Goal: Task Accomplishment & Management: Manage account settings

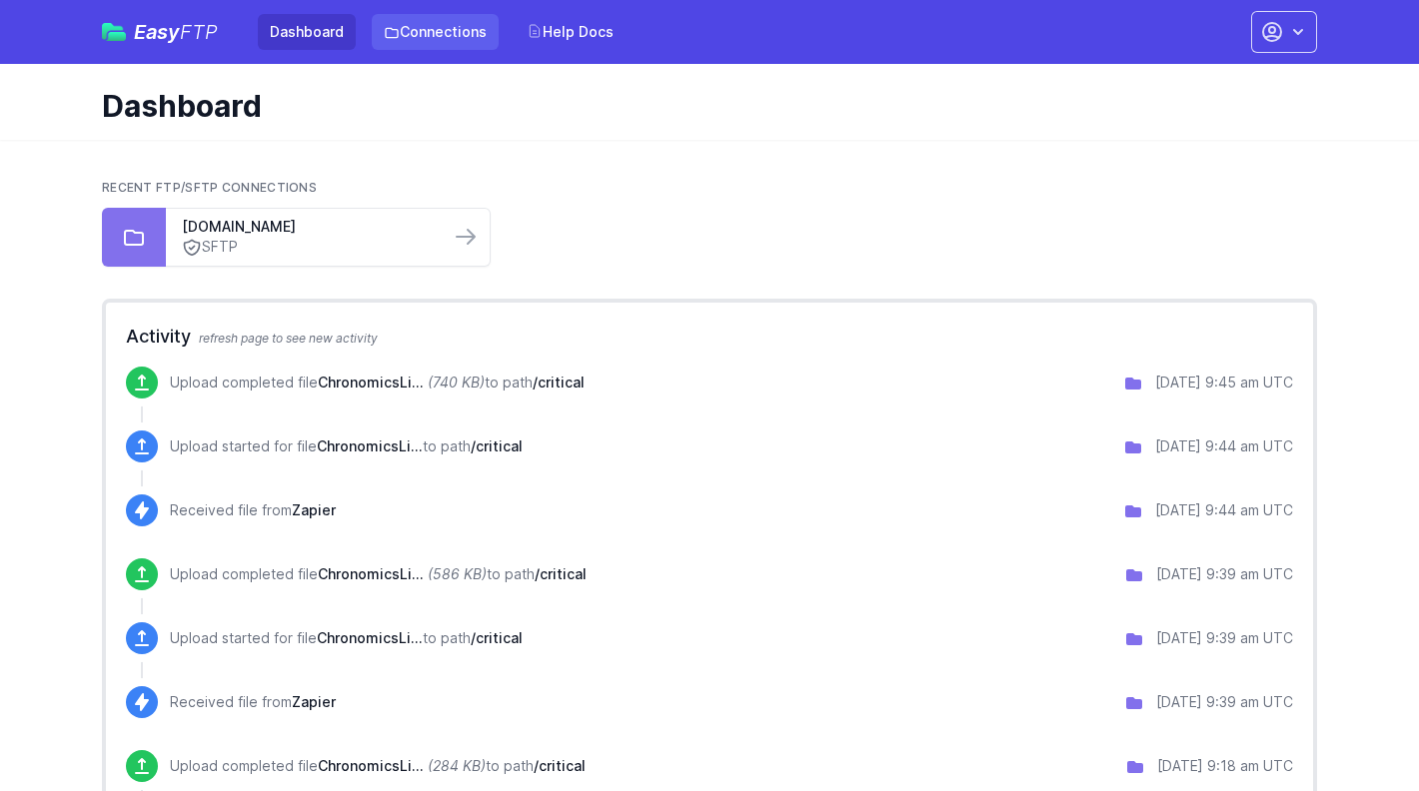
click at [421, 48] on link "Connections" at bounding box center [435, 32] width 127 height 36
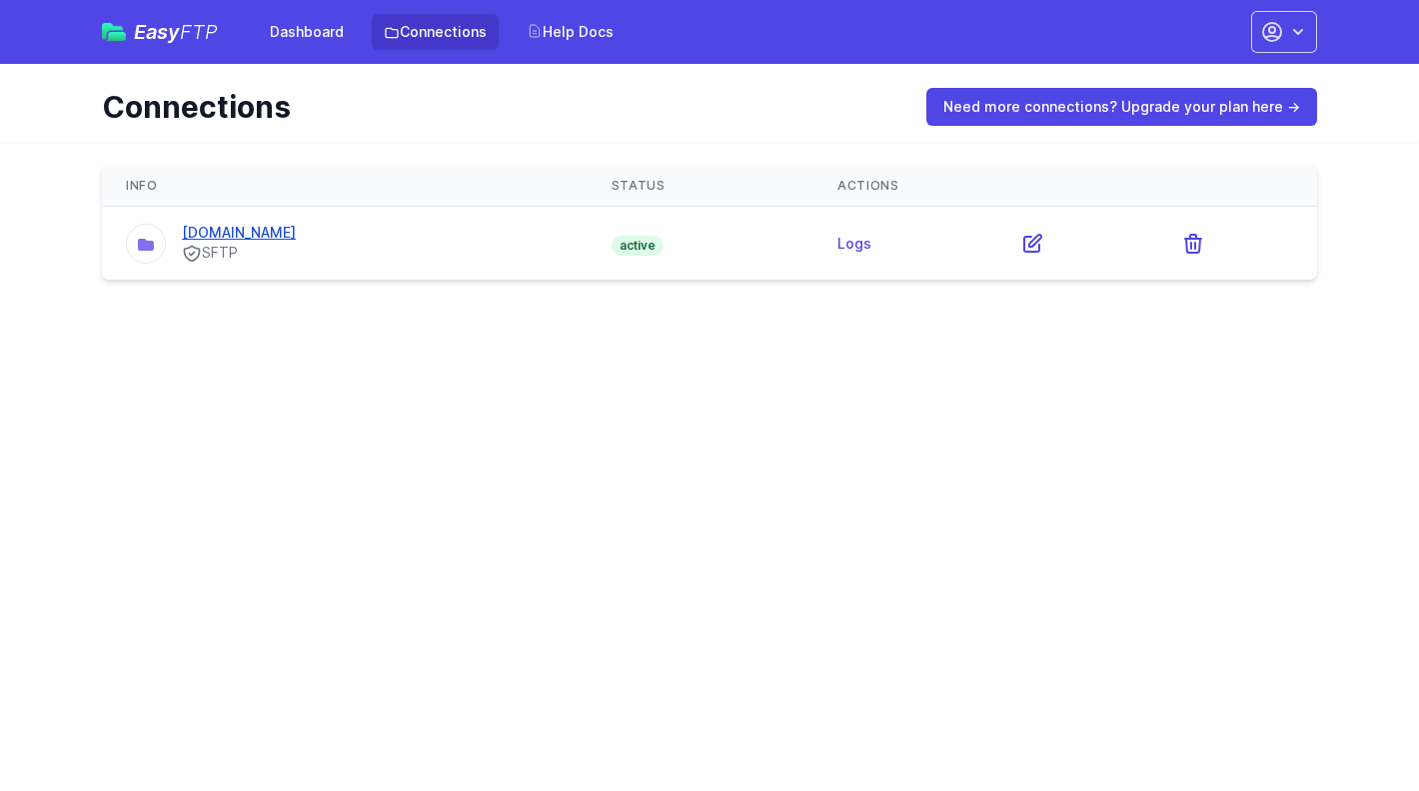
click at [242, 235] on link "[DOMAIN_NAME]" at bounding box center [239, 232] width 114 height 17
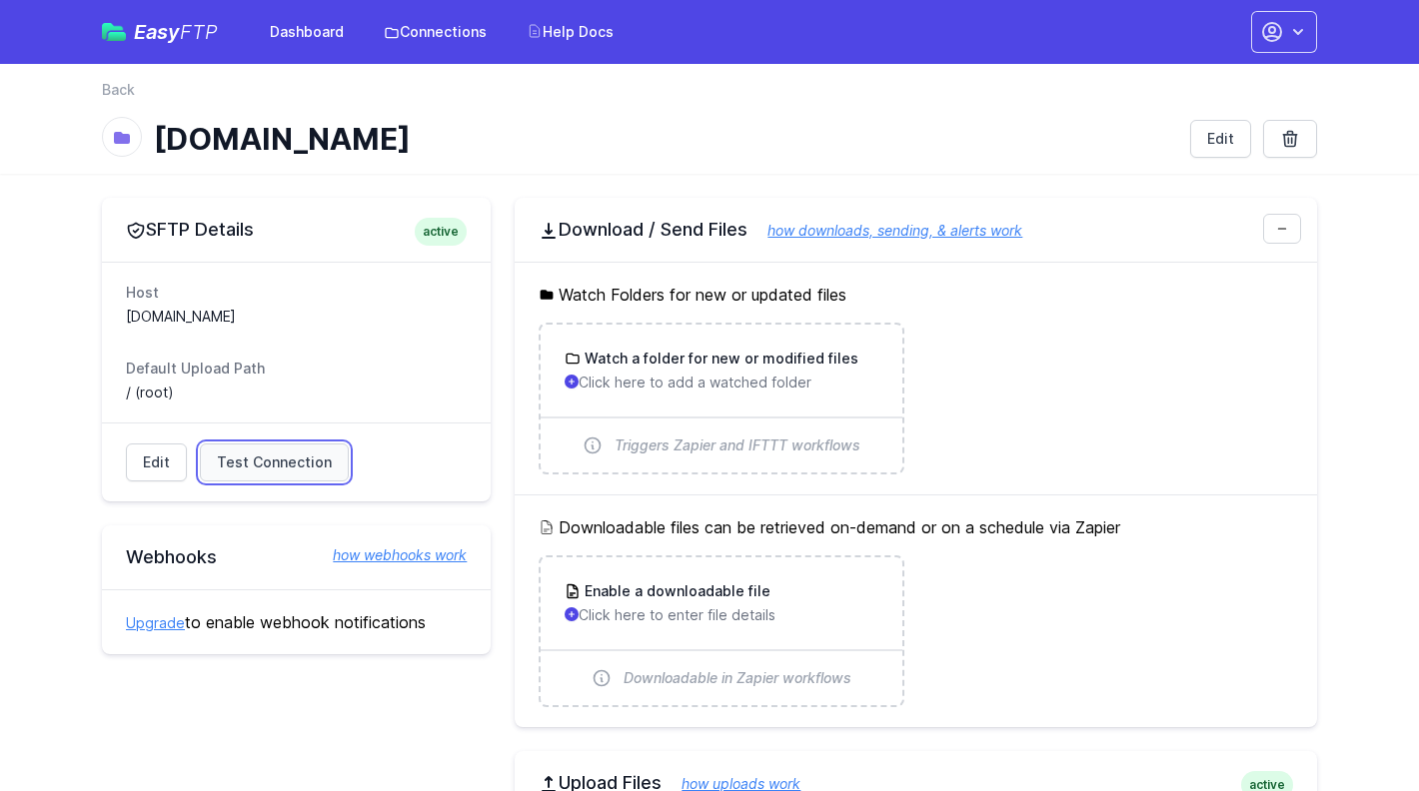
click at [274, 469] on span "Test Connection" at bounding box center [274, 463] width 115 height 20
click at [151, 467] on link "Edit" at bounding box center [156, 464] width 61 height 38
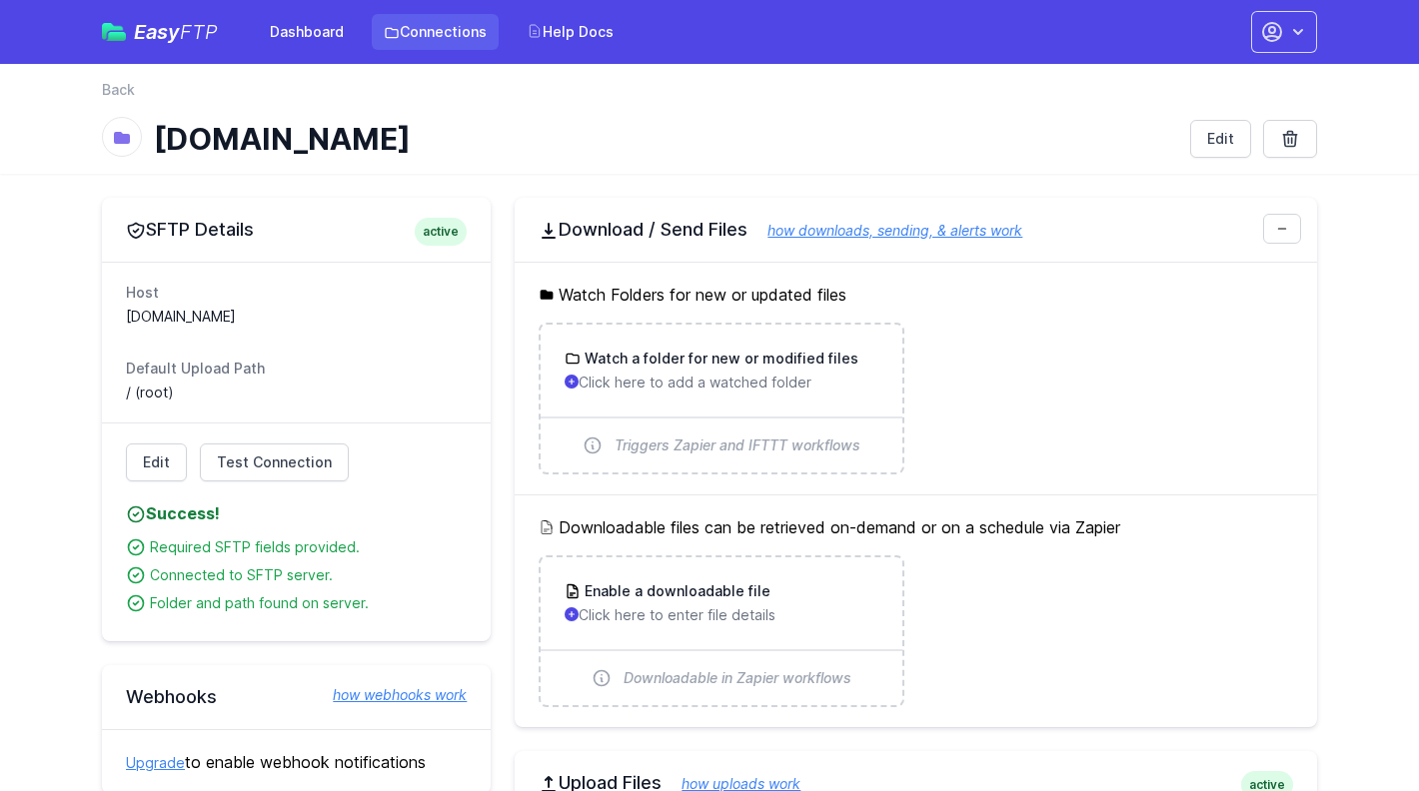
click at [457, 38] on link "Connections" at bounding box center [435, 32] width 127 height 36
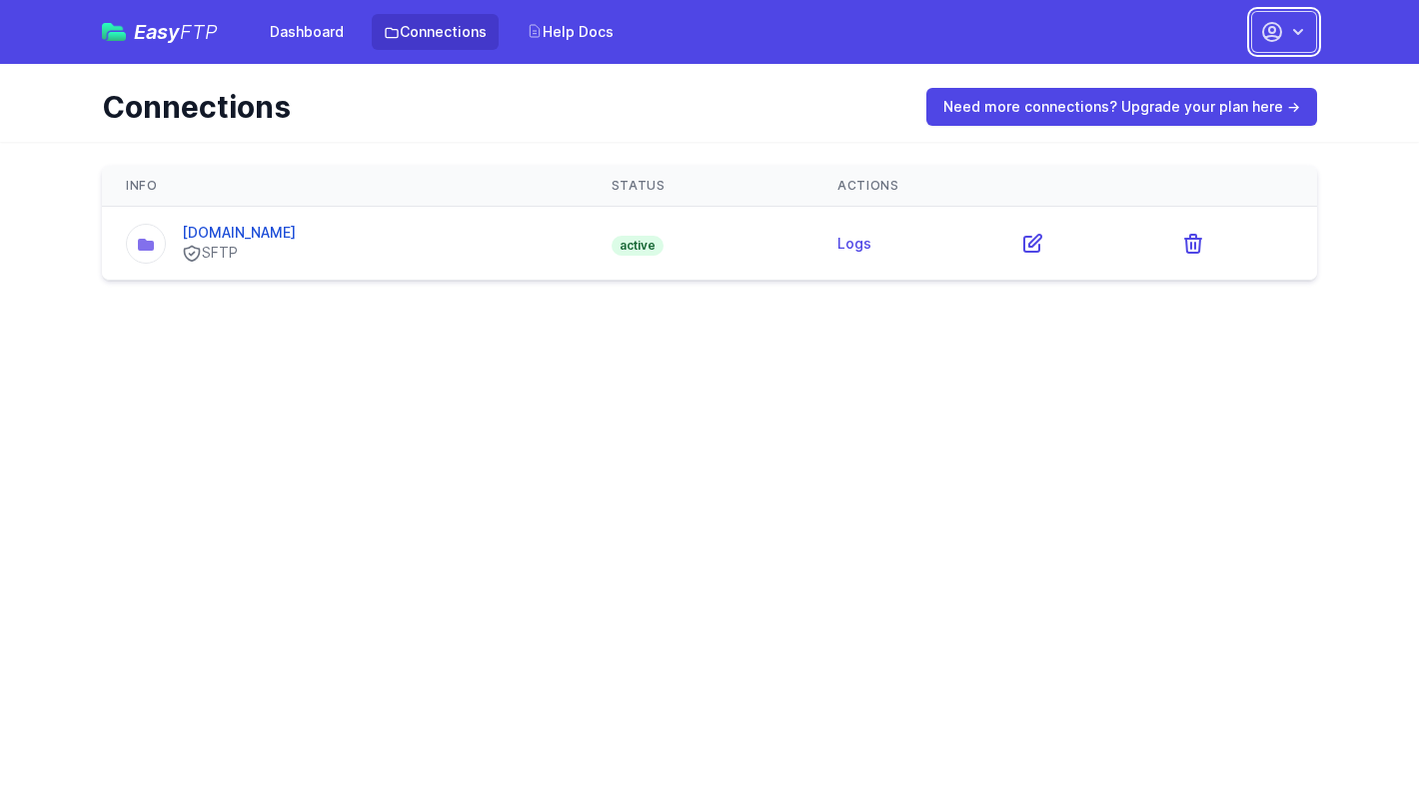
click at [1289, 35] on icon "button" at bounding box center [1298, 32] width 20 height 20
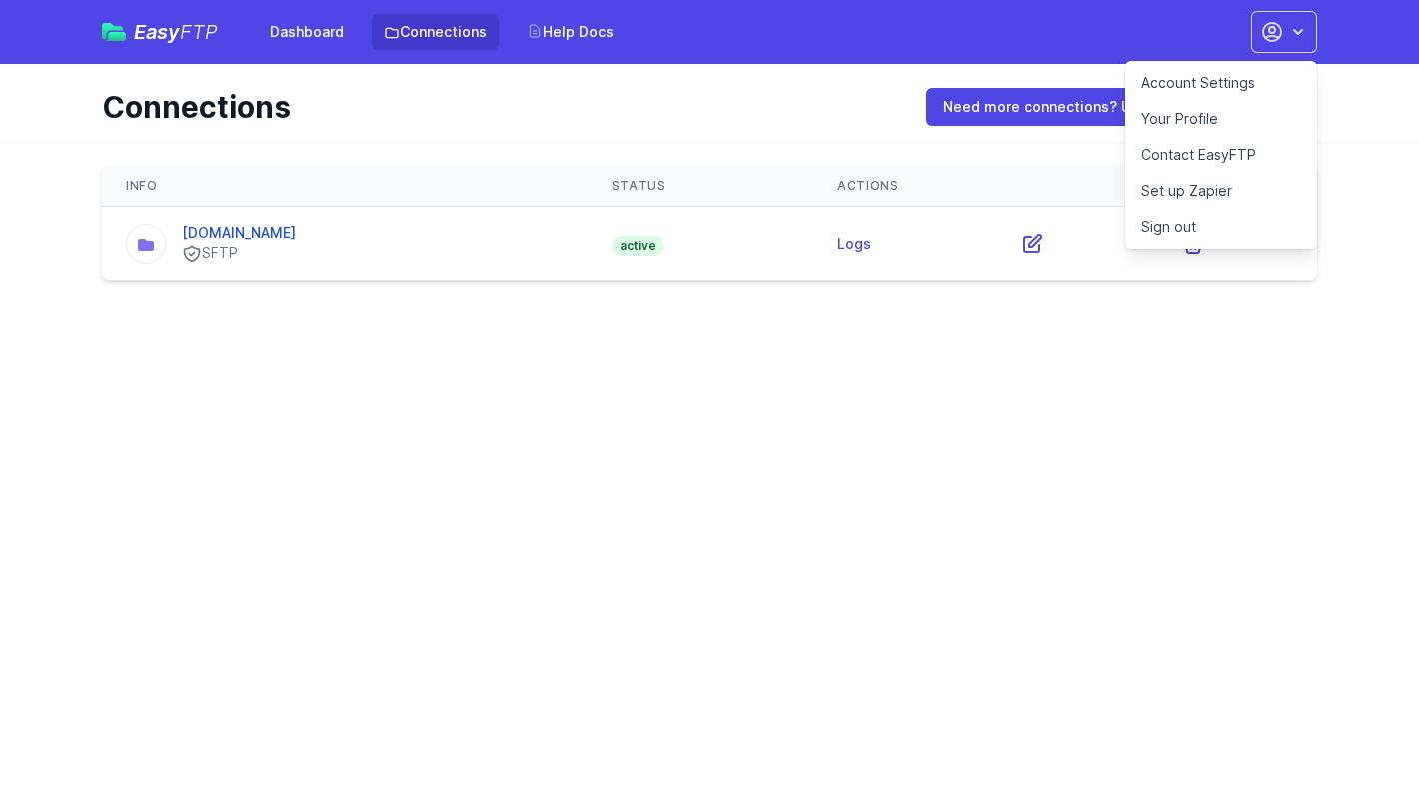
click at [1221, 220] on link "Sign out" at bounding box center [1221, 227] width 192 height 36
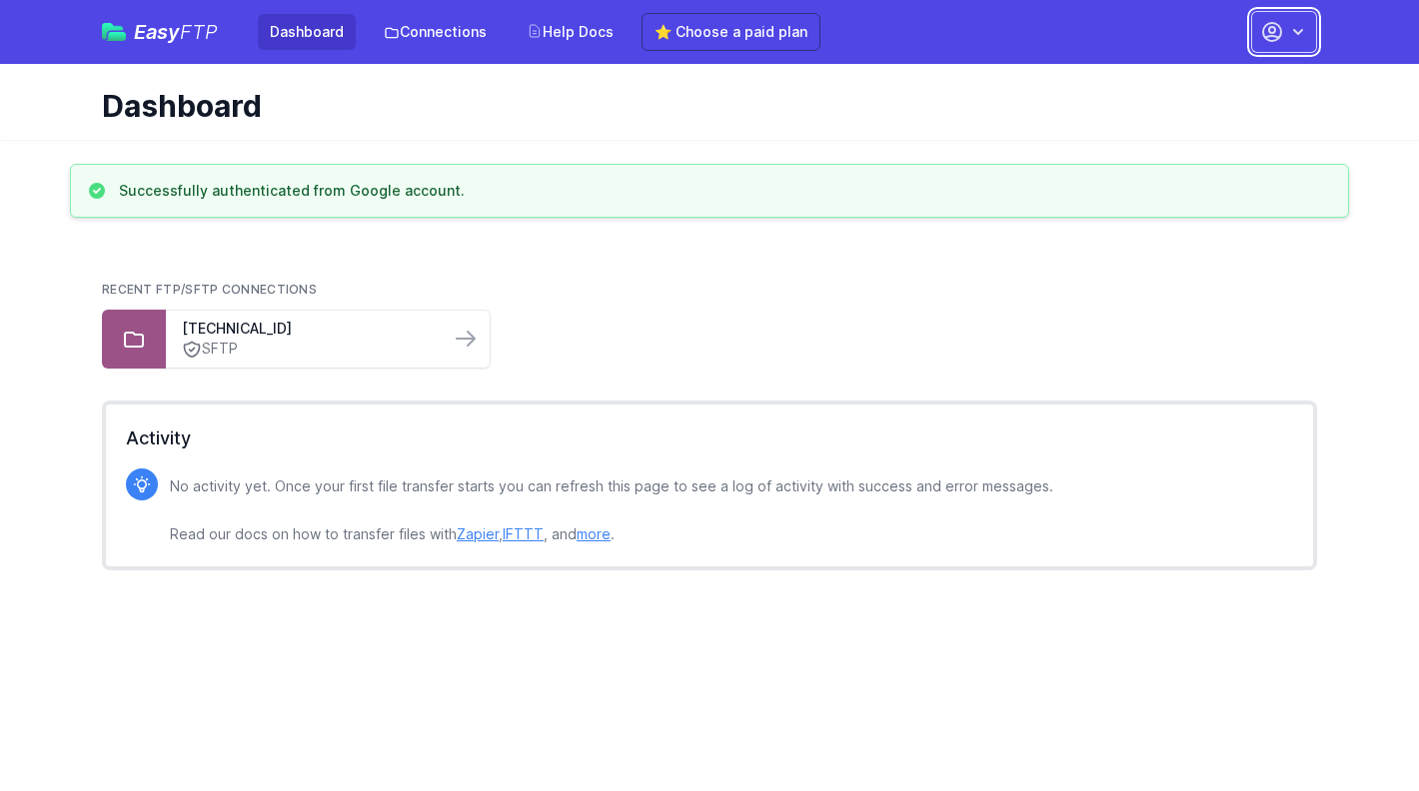
click at [1315, 27] on button "button" at bounding box center [1284, 32] width 66 height 42
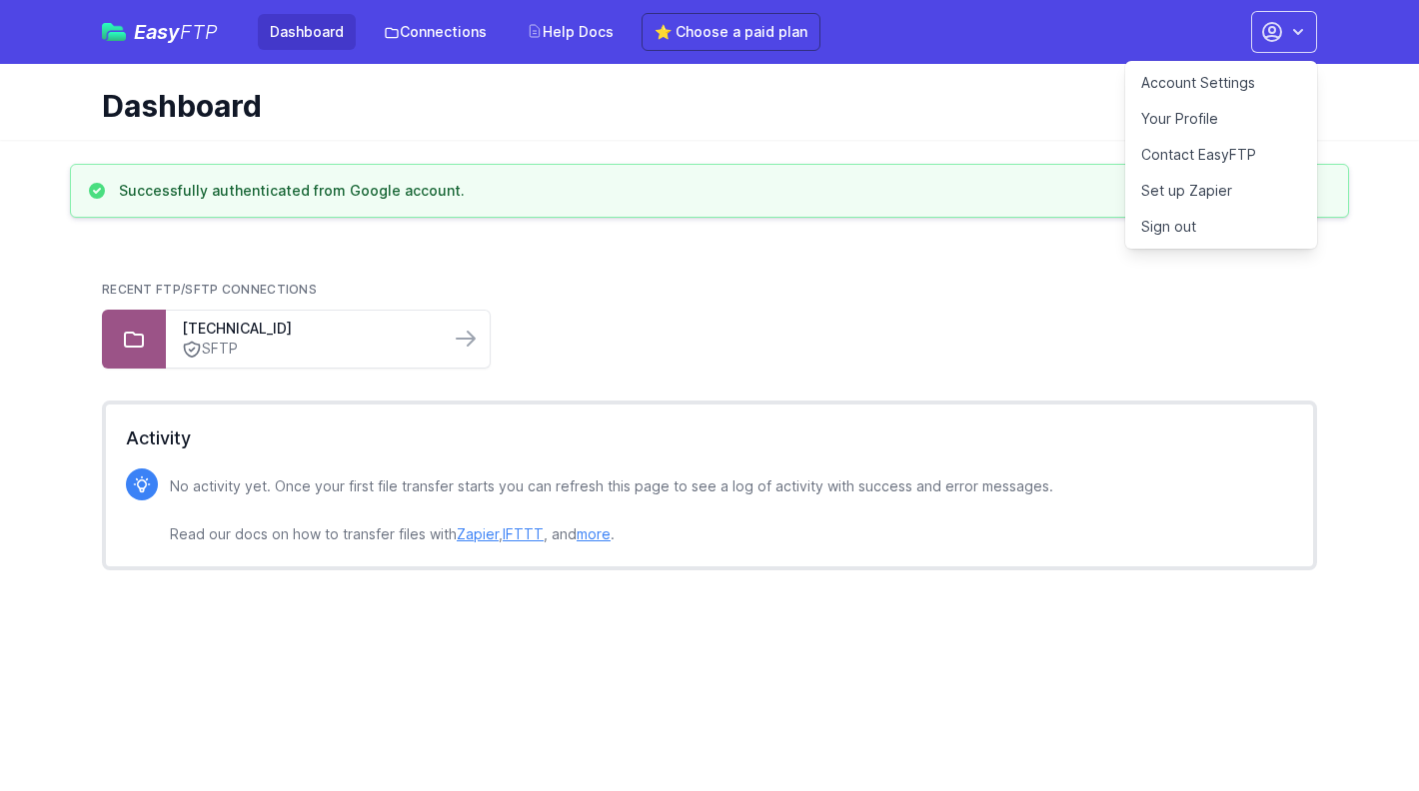
click at [1197, 80] on link "Account Settings" at bounding box center [1221, 83] width 192 height 36
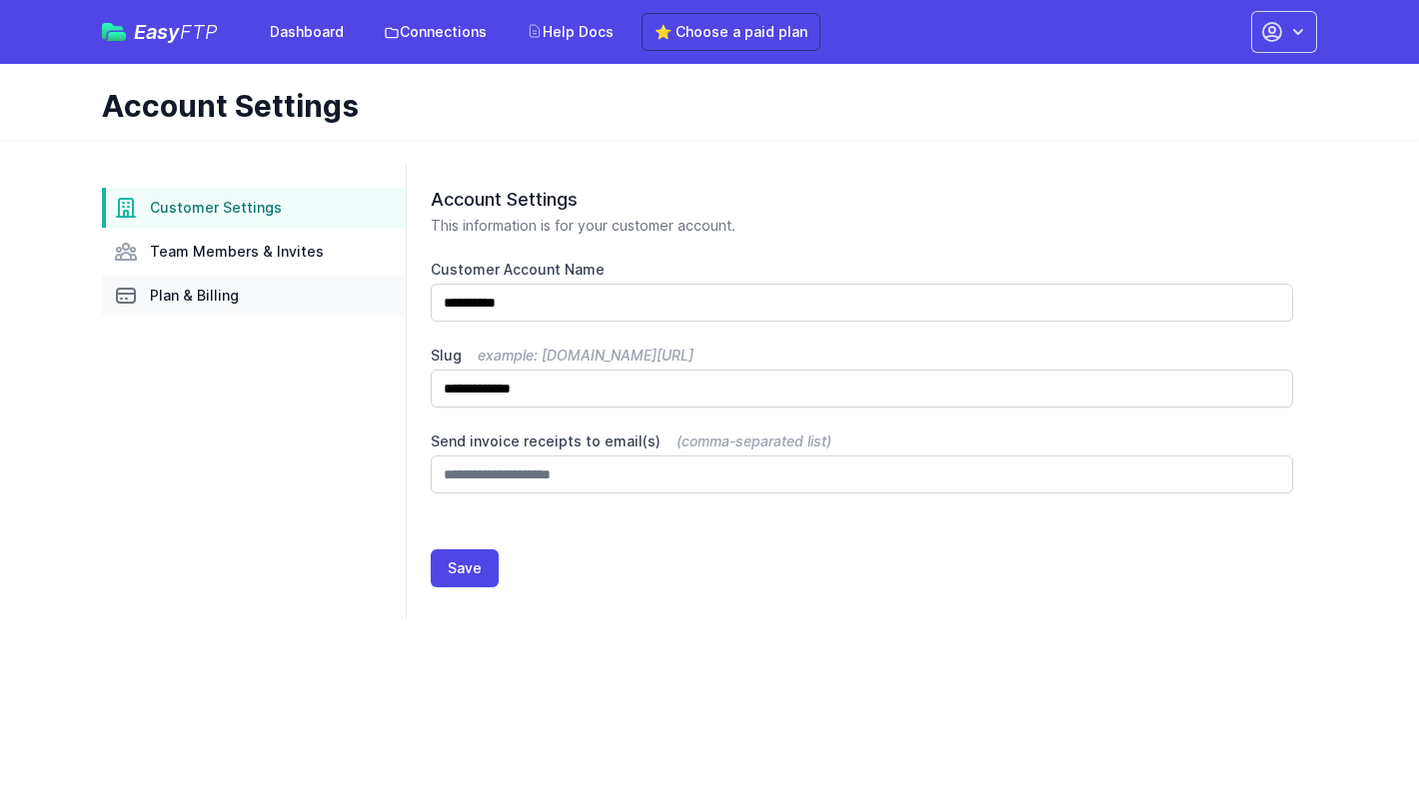
click at [194, 294] on span "Plan & Billing" at bounding box center [194, 296] width 89 height 20
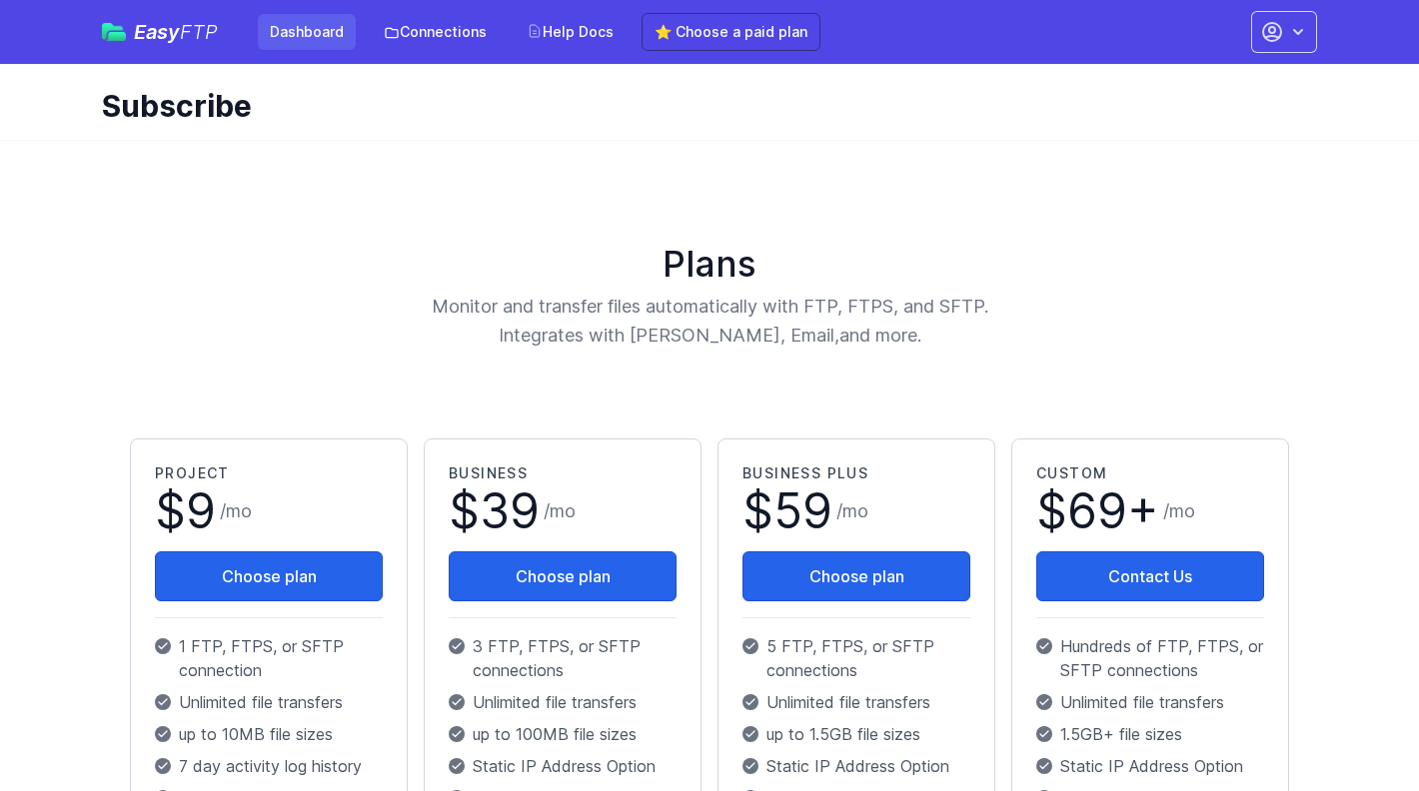
click at [309, 30] on link "Dashboard" at bounding box center [307, 32] width 98 height 36
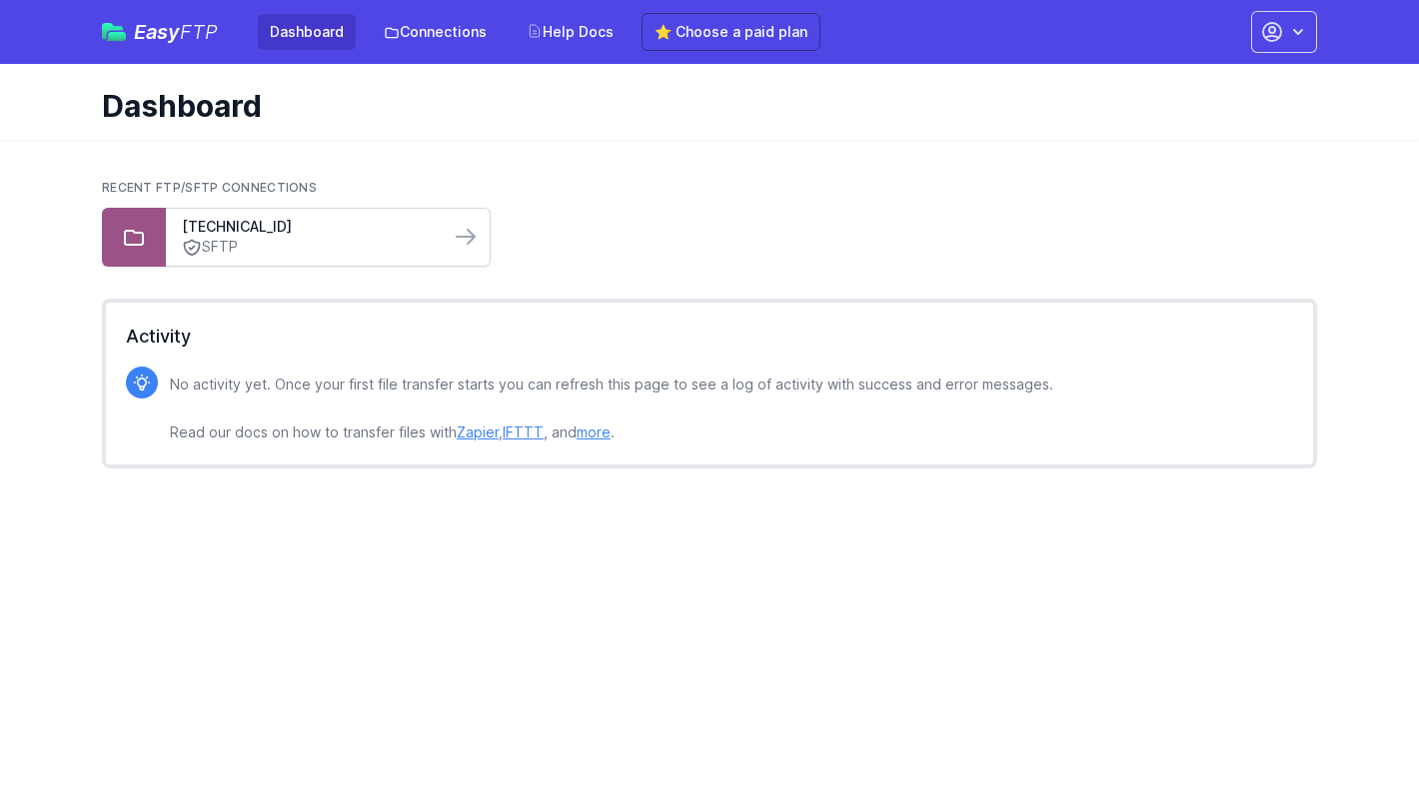
click at [284, 240] on link "SFTP" at bounding box center [308, 247] width 252 height 21
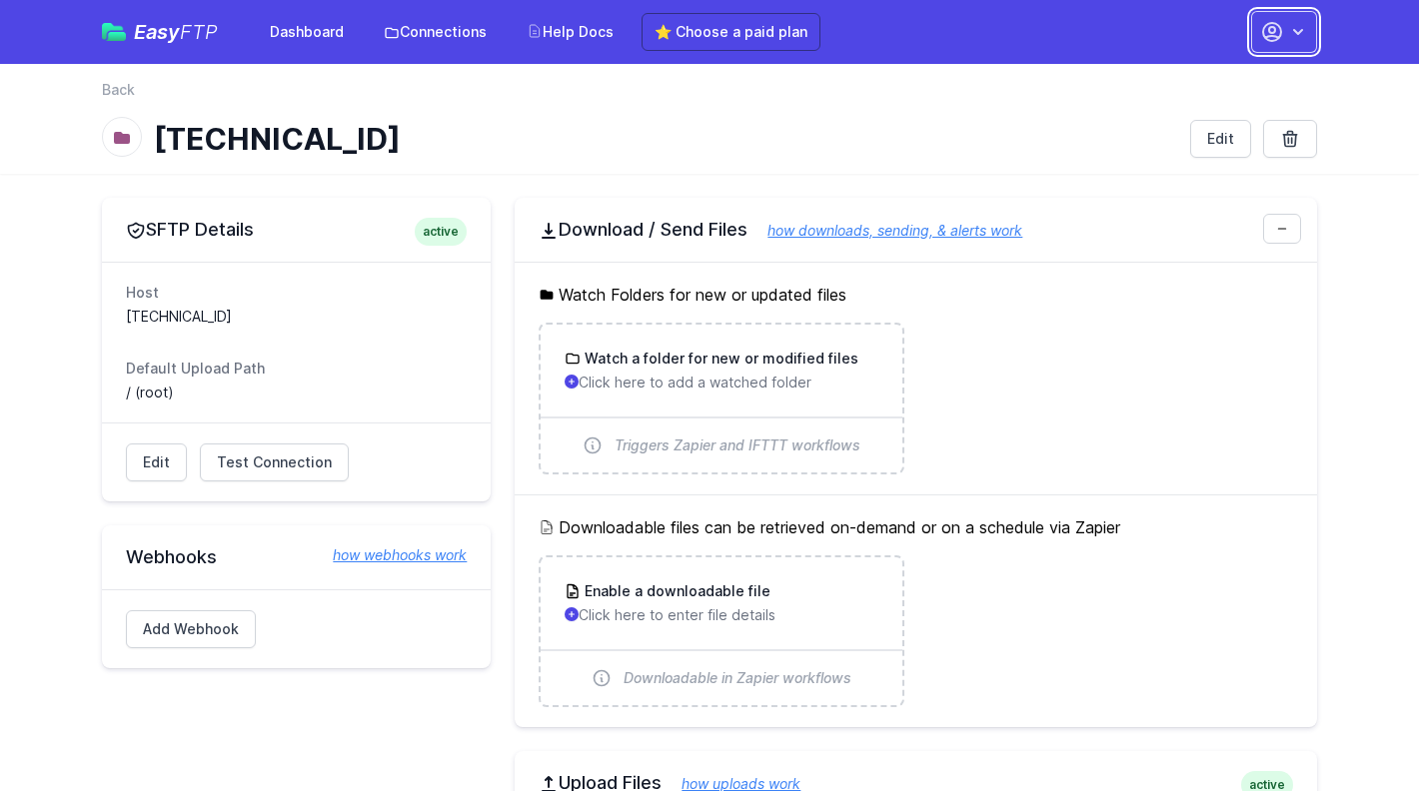
click at [1286, 29] on button "button" at bounding box center [1284, 32] width 66 height 42
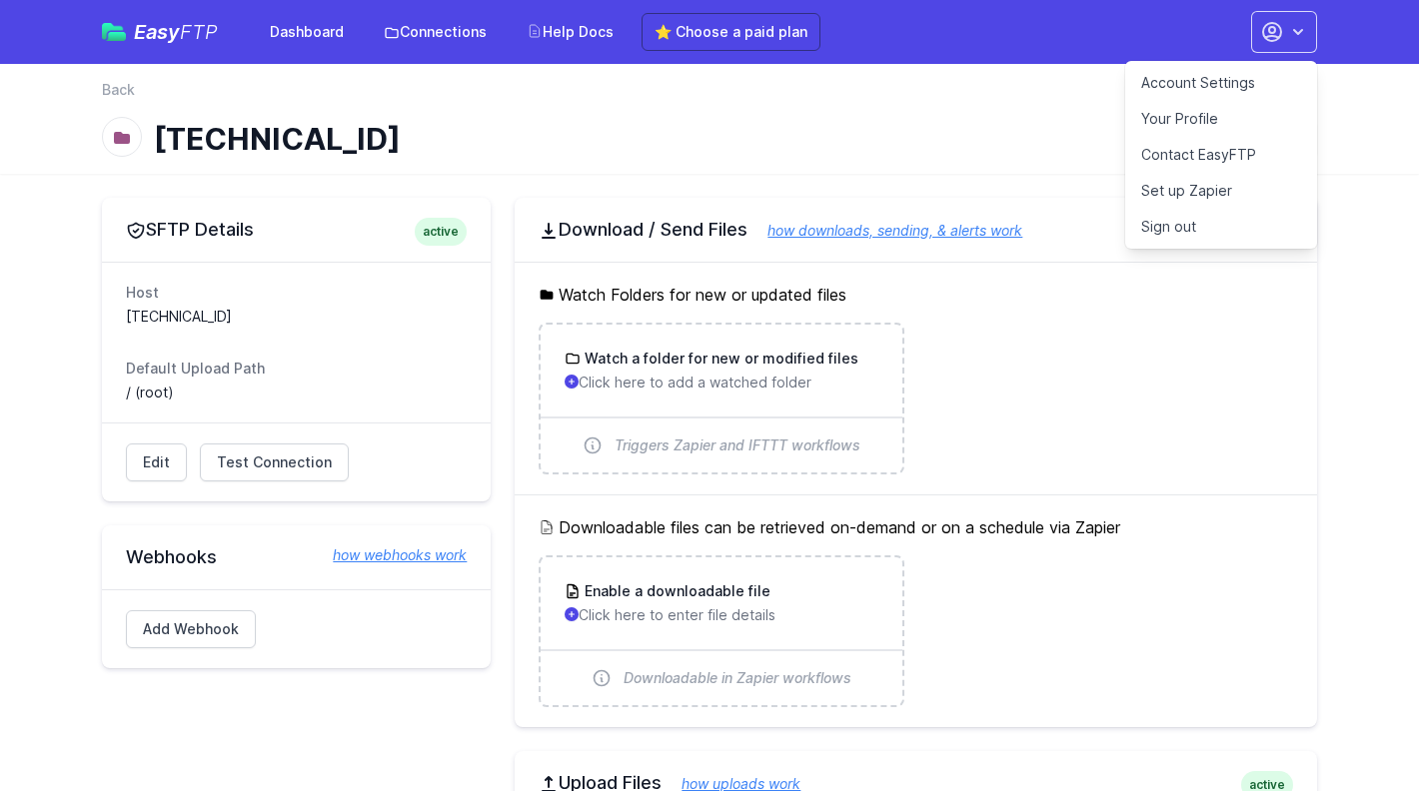
click at [1176, 230] on link "Sign out" at bounding box center [1221, 227] width 192 height 36
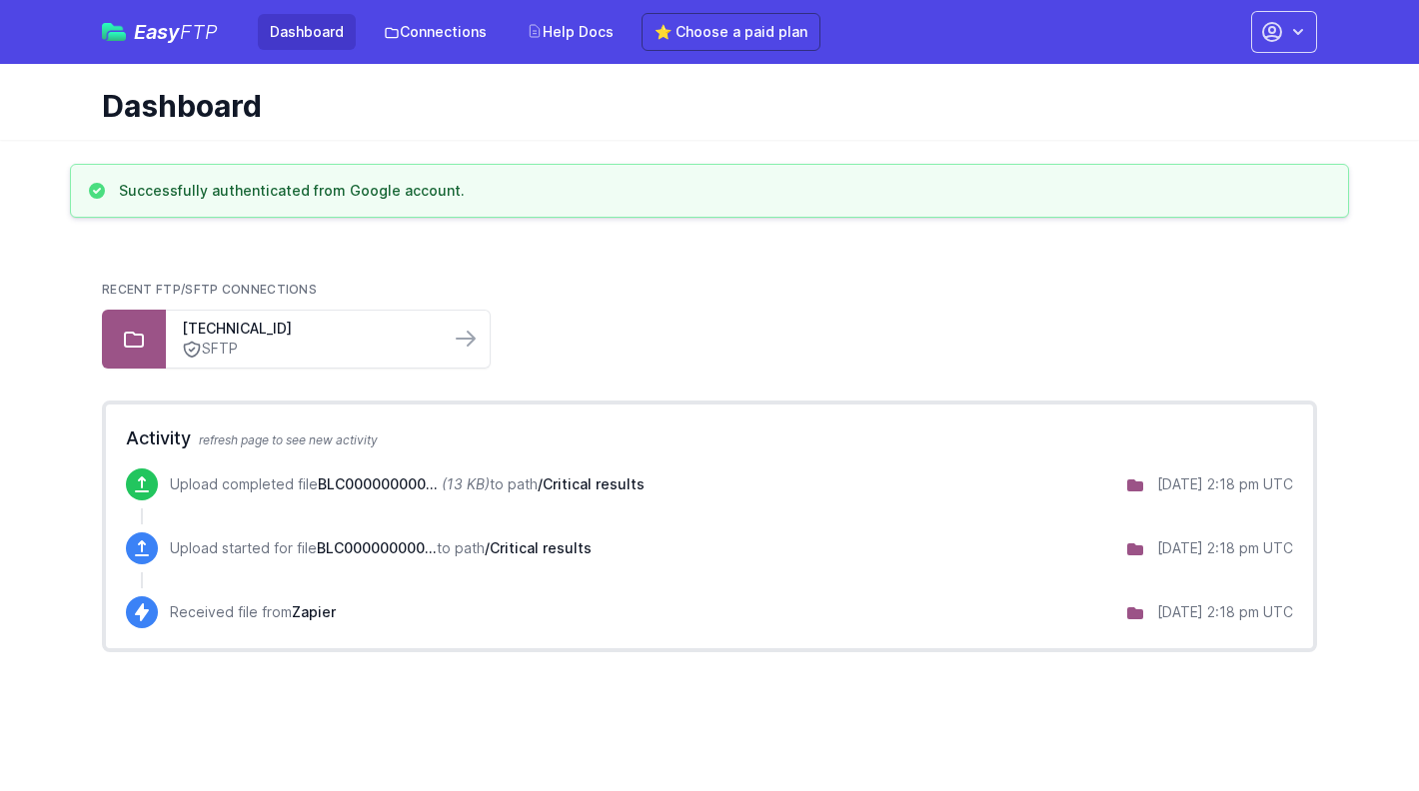
click at [447, 56] on div "Easy FTP Dashboard Connections Help Docs ⭐ Choose a paid plan Account Settings …" at bounding box center [709, 32] width 1215 height 64
click at [447, 33] on link "Connections" at bounding box center [435, 32] width 127 height 36
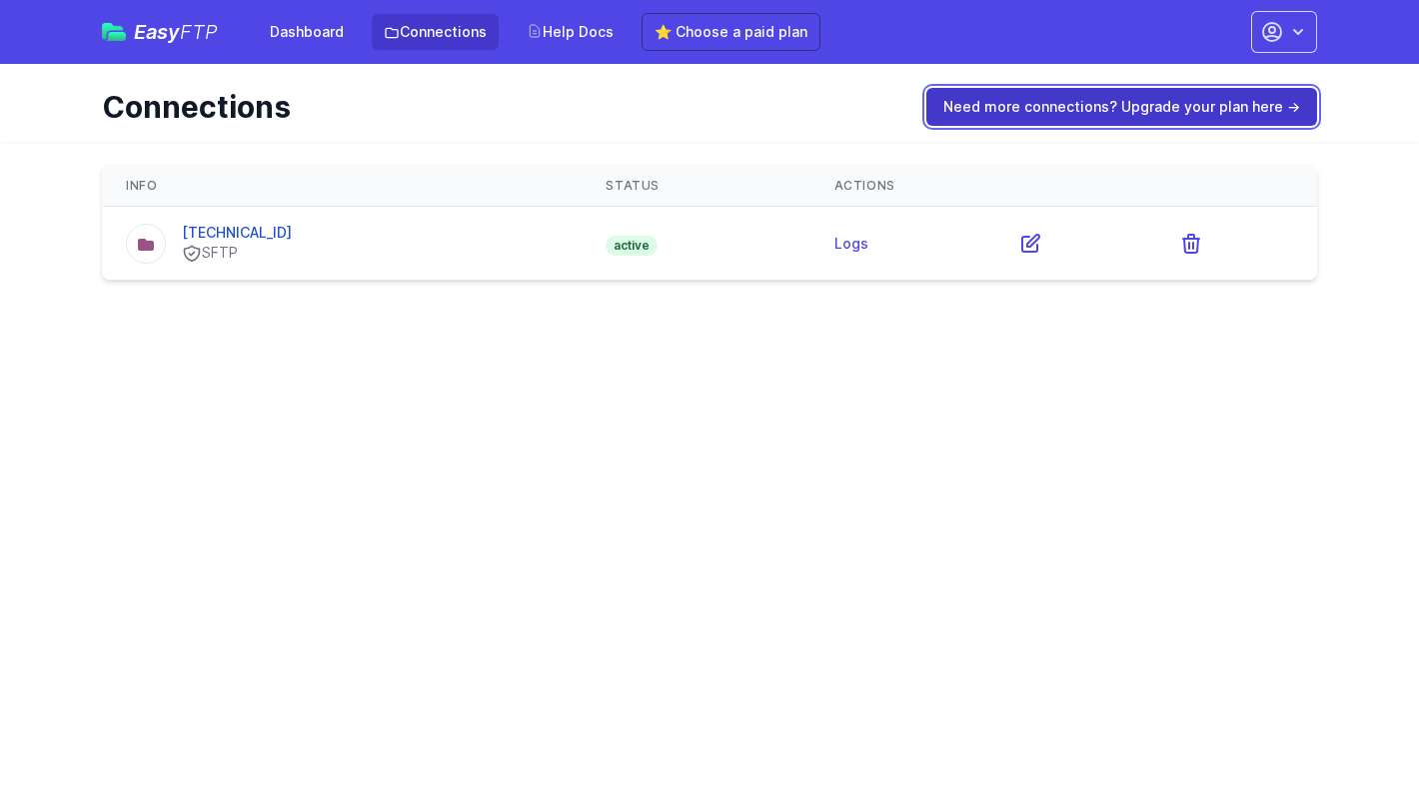
click at [1154, 104] on link "Need more connections? Upgrade your plan here →" at bounding box center [1121, 107] width 391 height 38
